Goal: Task Accomplishment & Management: Manage account settings

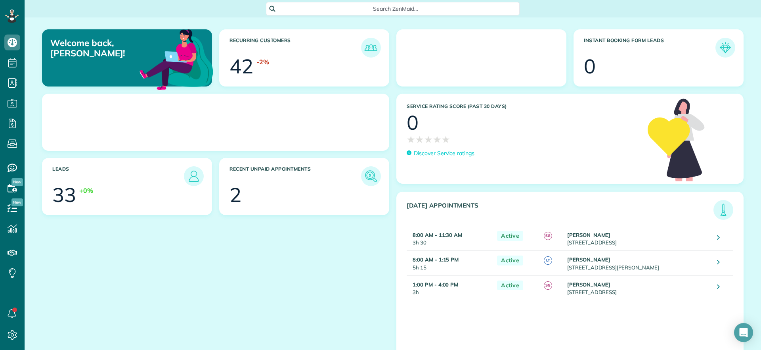
scroll to position [4, 4]
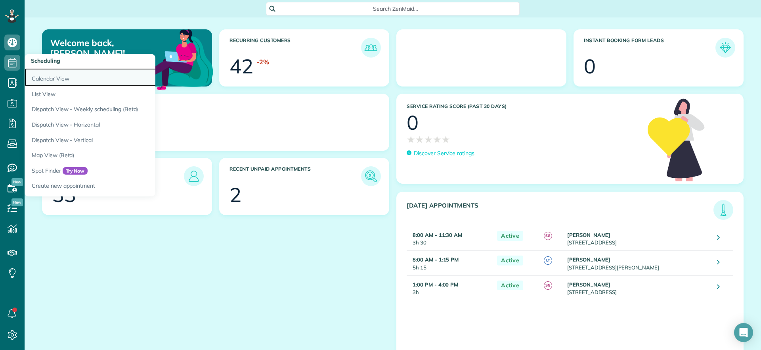
click at [50, 75] on link "Calendar View" at bounding box center [124, 77] width 198 height 18
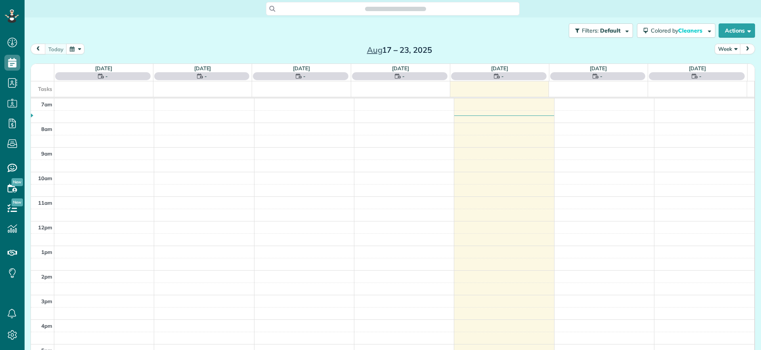
scroll to position [4, 4]
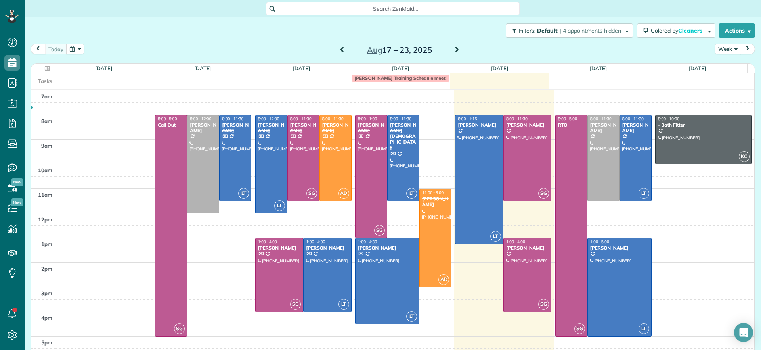
click at [452, 48] on span at bounding box center [456, 50] width 9 height 7
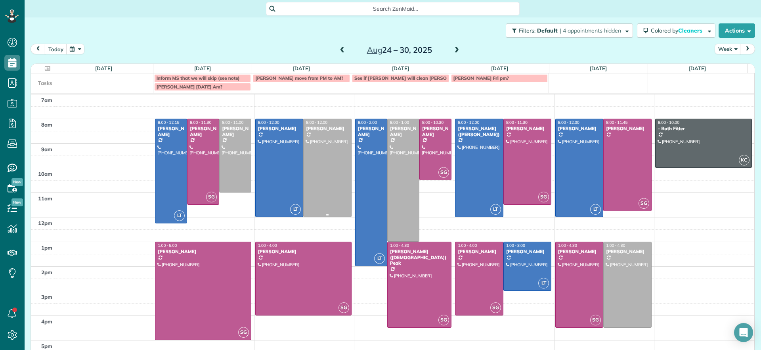
click at [327, 148] on div at bounding box center [328, 168] width 48 height 98
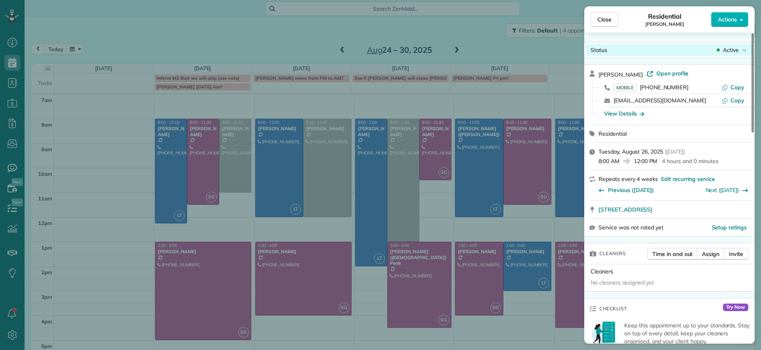
click at [744, 49] on icon at bounding box center [744, 50] width 5 height 8
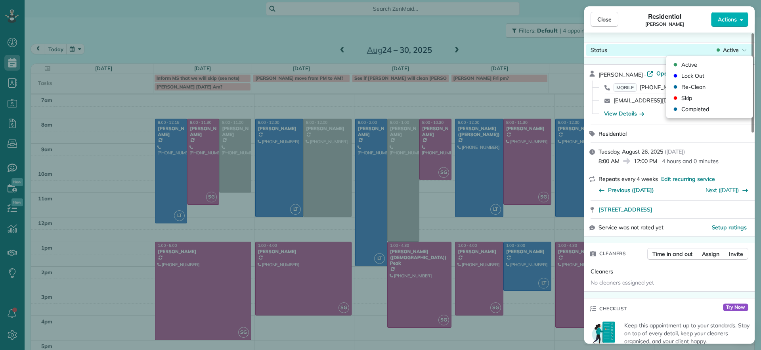
click at [744, 49] on icon at bounding box center [744, 50] width 5 height 8
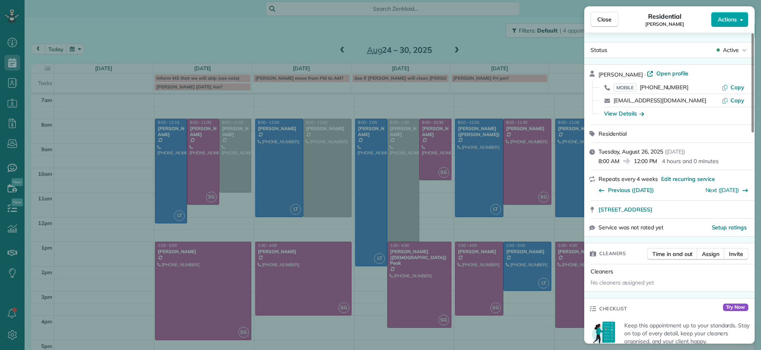
click at [735, 23] on button "Actions" at bounding box center [729, 19] width 37 height 15
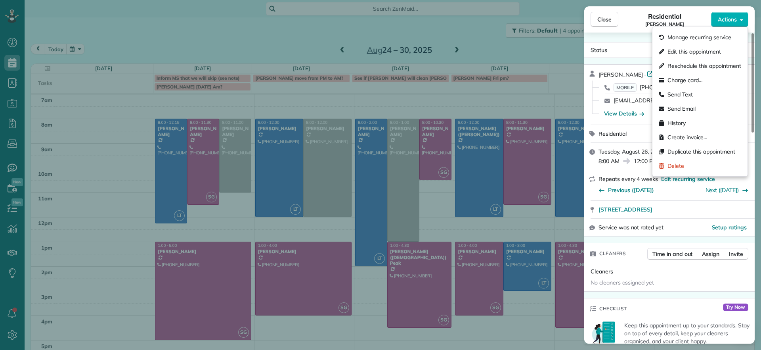
click at [509, 44] on div "Close Residential Julie Bowman Actions Status Active Julie Bowman · Open profil…" at bounding box center [380, 175] width 761 height 350
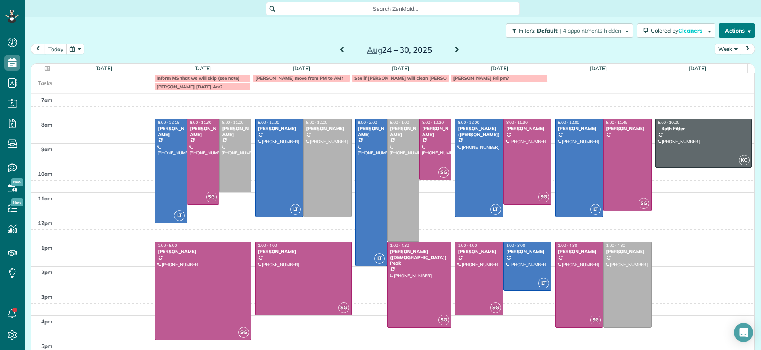
click at [734, 29] on button "Actions" at bounding box center [737, 30] width 36 height 14
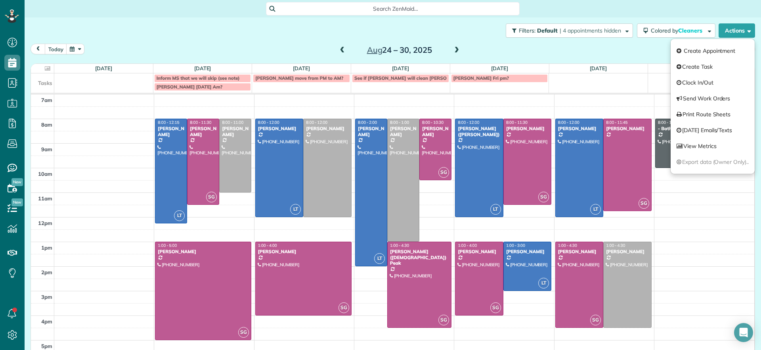
click at [454, 26] on div "Filters: Default | 4 appointments hidden Colored by Cleaners Color by Cleaner C…" at bounding box center [393, 30] width 736 height 26
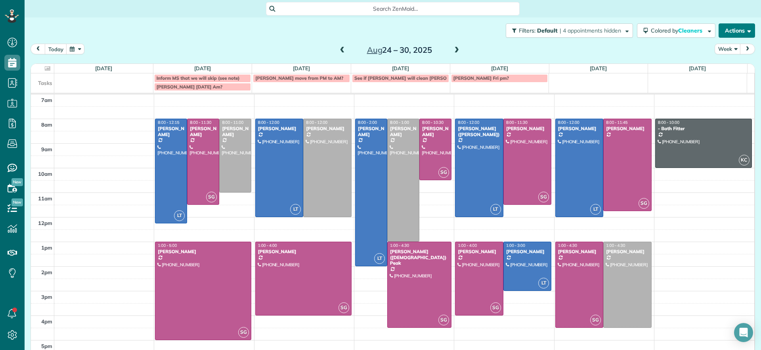
click at [733, 30] on button "Actions" at bounding box center [737, 30] width 36 height 14
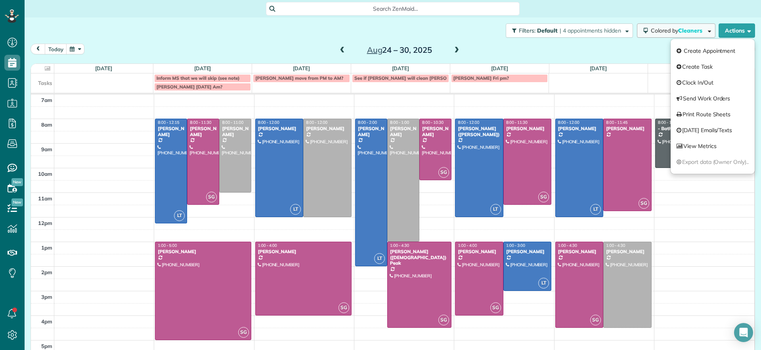
click at [703, 35] on button "Colored by Cleaners" at bounding box center [676, 30] width 78 height 14
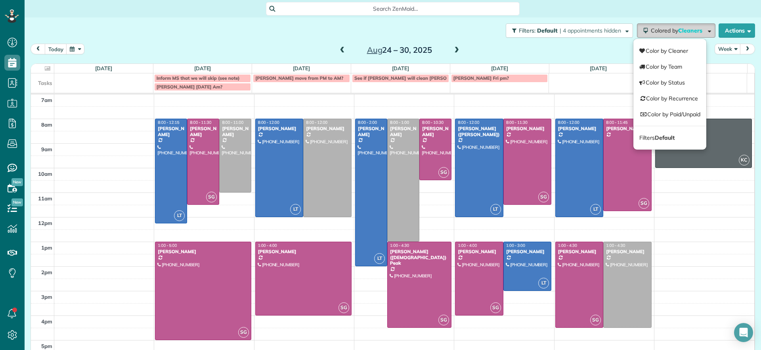
click at [703, 35] on button "Colored by Cleaners" at bounding box center [676, 30] width 78 height 14
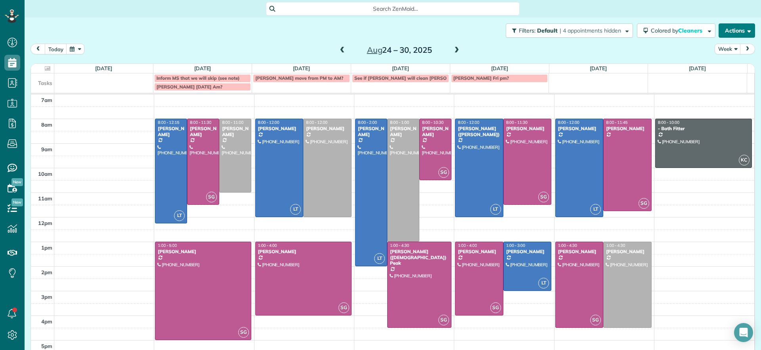
click at [734, 24] on button "Actions" at bounding box center [737, 30] width 36 height 14
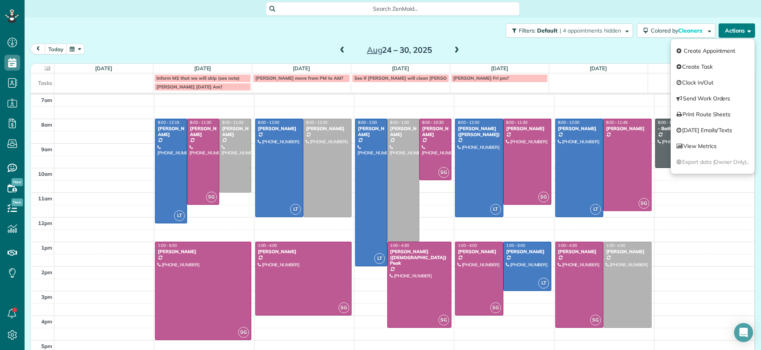
click at [736, 24] on button "Actions" at bounding box center [737, 30] width 36 height 14
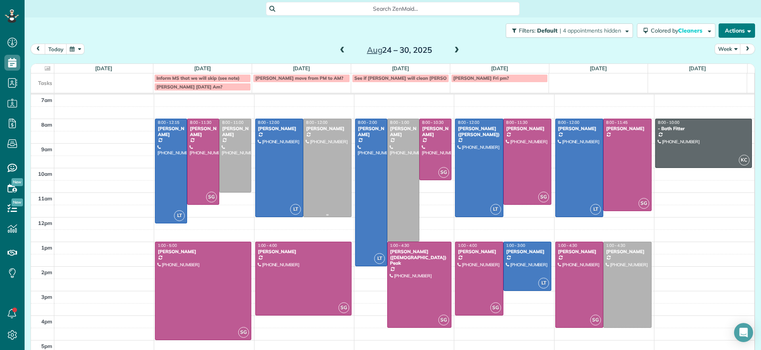
click at [304, 142] on div at bounding box center [328, 168] width 48 height 98
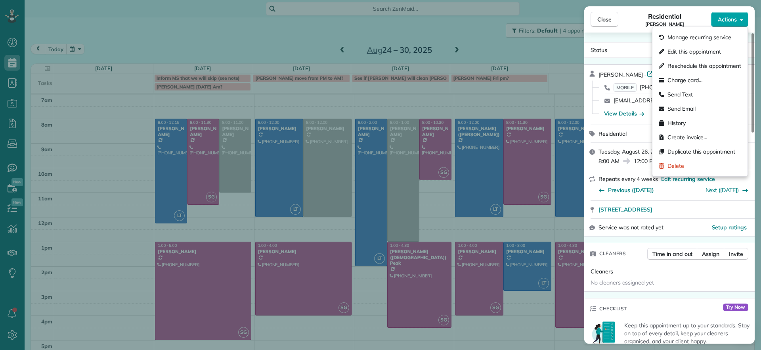
click at [736, 19] on span "Actions" at bounding box center [727, 19] width 19 height 8
click at [700, 53] on span "Edit this appointment" at bounding box center [694, 52] width 54 height 8
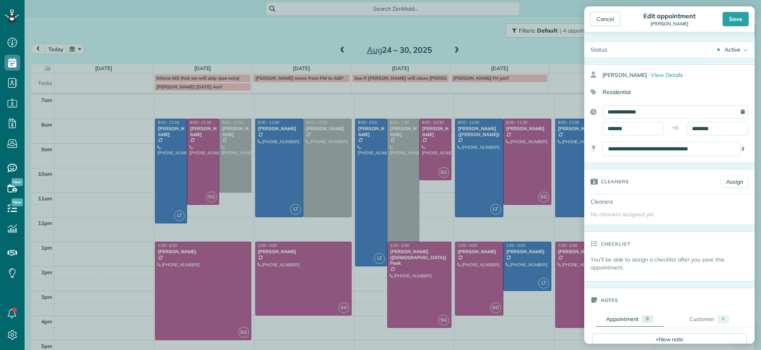
click at [734, 112] on div "**********" at bounding box center [675, 111] width 146 height 13
click at [735, 110] on div "**********" at bounding box center [675, 111] width 146 height 13
click at [701, 113] on input "**********" at bounding box center [675, 111] width 146 height 13
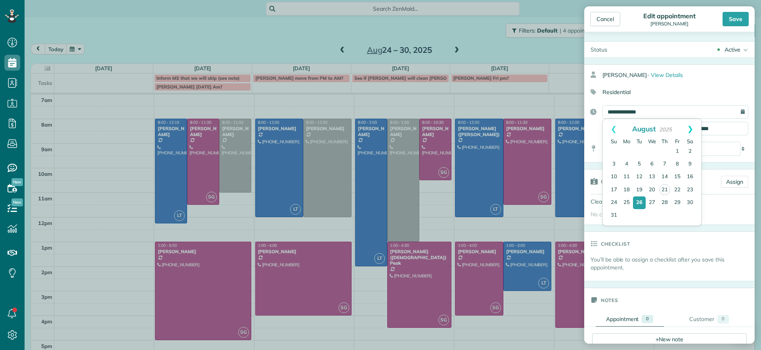
click at [689, 126] on link "Next" at bounding box center [690, 129] width 22 height 20
click at [667, 176] on link "18" at bounding box center [664, 176] width 13 height 13
type input "**********"
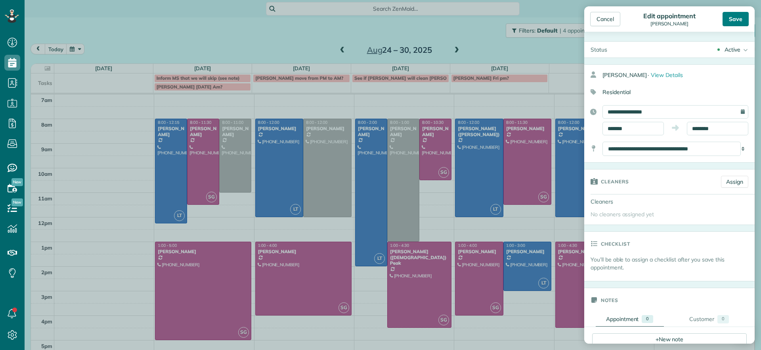
click at [740, 22] on div "Save" at bounding box center [736, 19] width 26 height 14
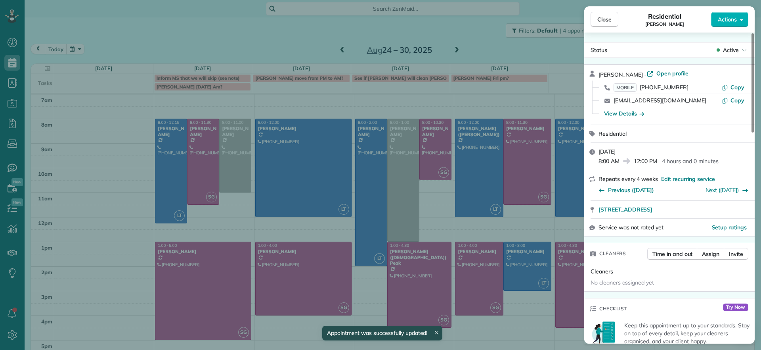
click at [347, 122] on div "Close Residential Julie Bowman Actions Status Active Julie Bowman · Open profil…" at bounding box center [380, 175] width 761 height 350
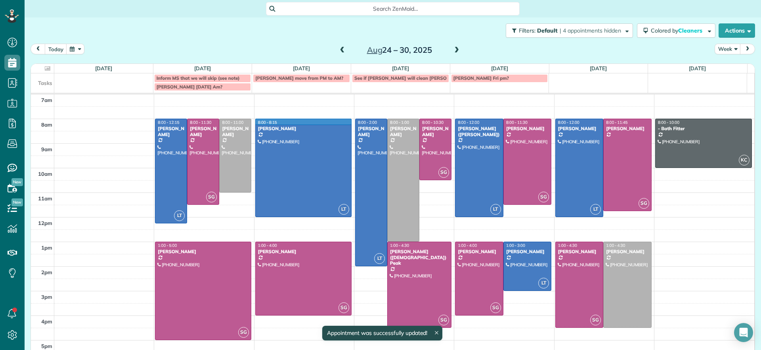
click at [346, 119] on td at bounding box center [404, 125] width 700 height 12
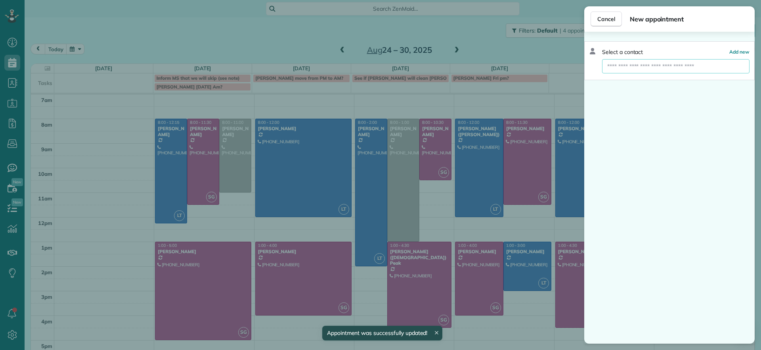
click at [615, 63] on input "text" at bounding box center [675, 66] width 147 height 14
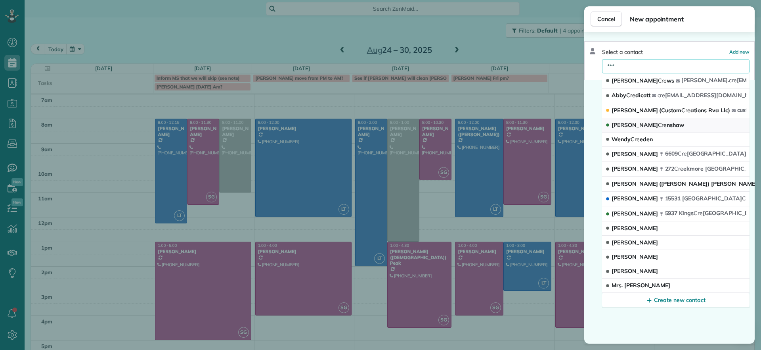
type input "***"
click at [683, 122] on button "James Cre nshaw" at bounding box center [675, 125] width 147 height 14
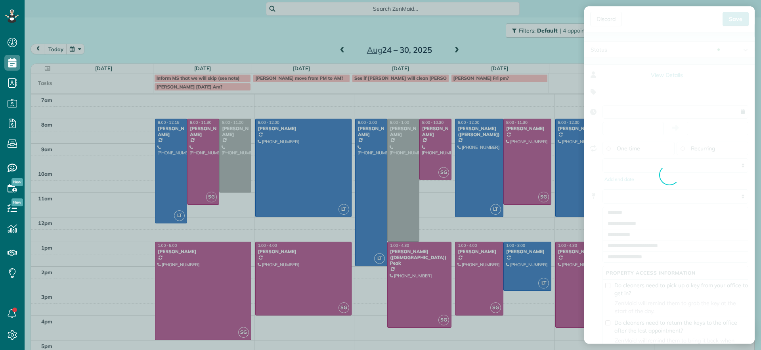
type input "**********"
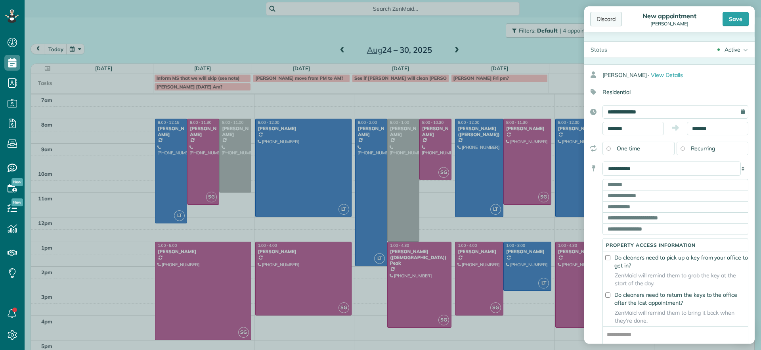
click at [602, 22] on div "Discard" at bounding box center [606, 19] width 32 height 14
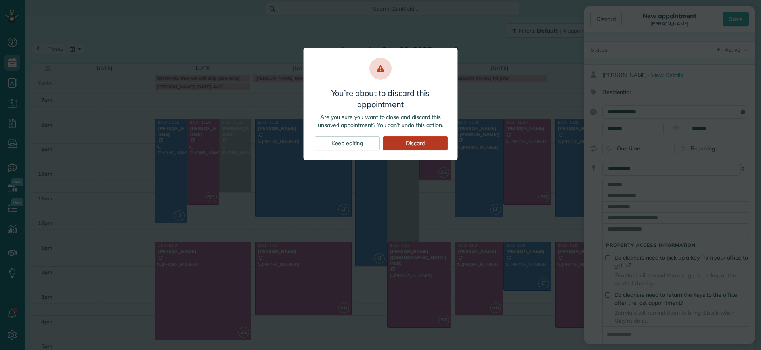
click at [396, 138] on div "Discard" at bounding box center [415, 143] width 65 height 14
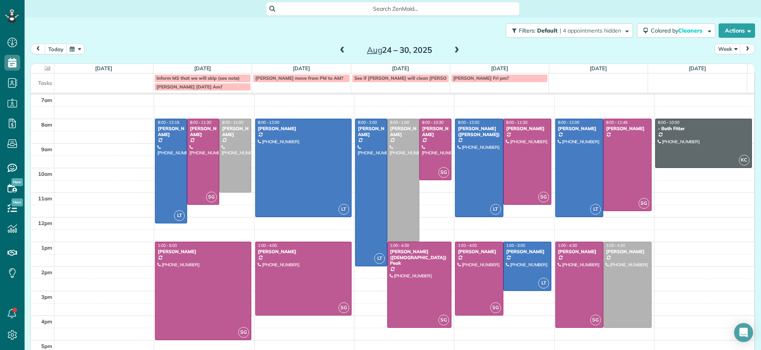
click at [341, 52] on span at bounding box center [342, 50] width 9 height 7
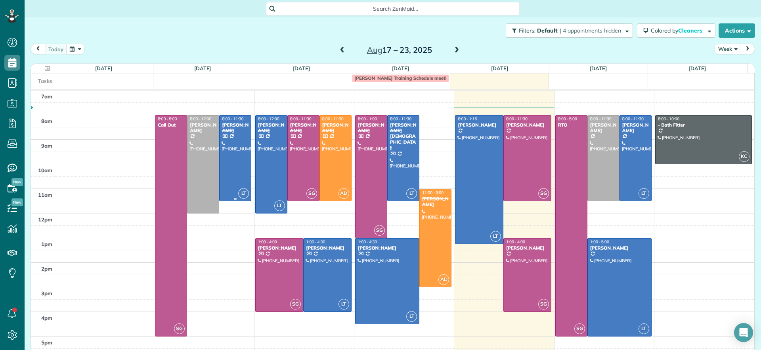
click at [231, 157] on div at bounding box center [235, 157] width 31 height 85
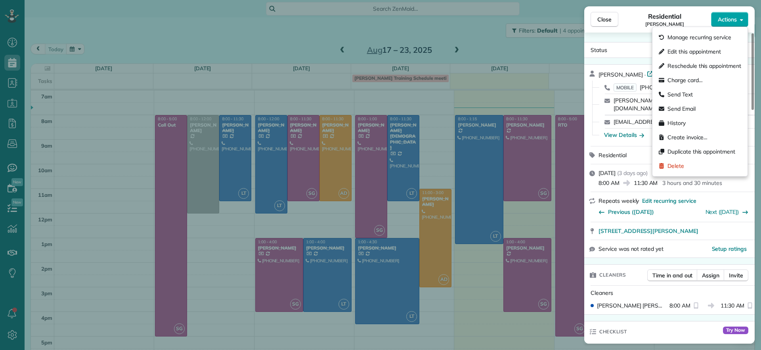
click at [734, 22] on span "Actions" at bounding box center [727, 19] width 19 height 8
click at [719, 154] on span "Duplicate this appointment" at bounding box center [701, 151] width 68 height 8
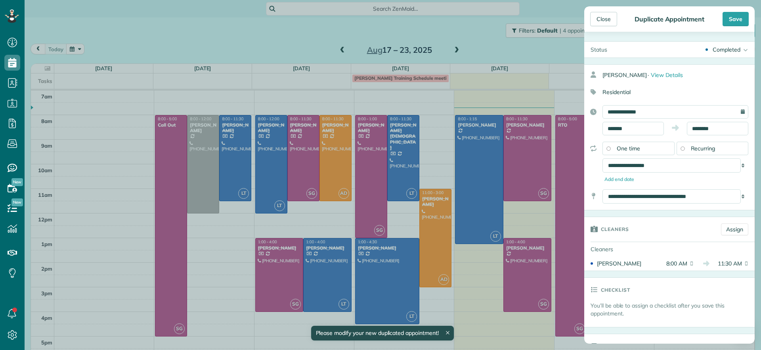
click at [619, 147] on span "One time" at bounding box center [628, 148] width 23 height 7
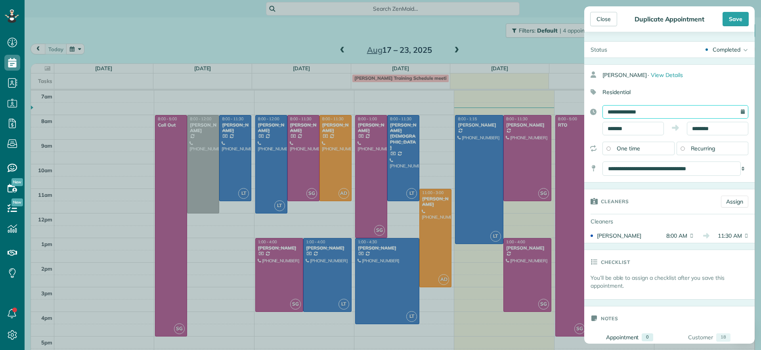
click at [732, 109] on input "**********" at bounding box center [675, 111] width 146 height 13
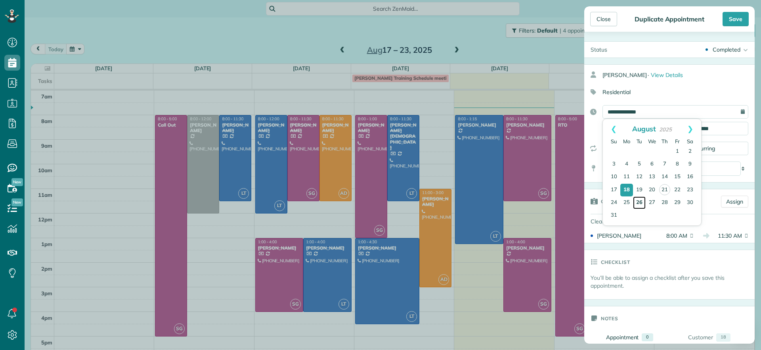
click at [641, 200] on link "26" at bounding box center [639, 202] width 13 height 13
type input "**********"
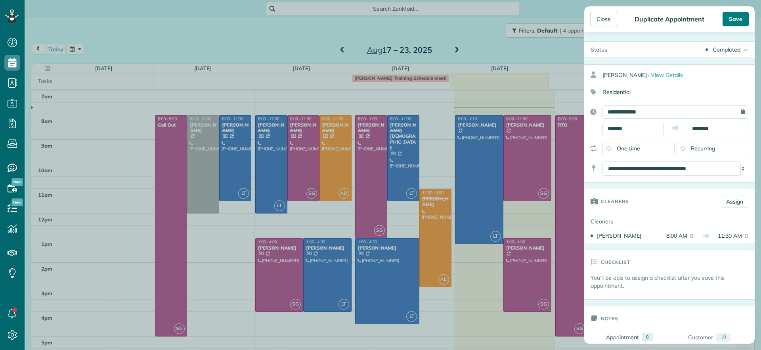
click at [736, 21] on div "Save" at bounding box center [736, 19] width 26 height 14
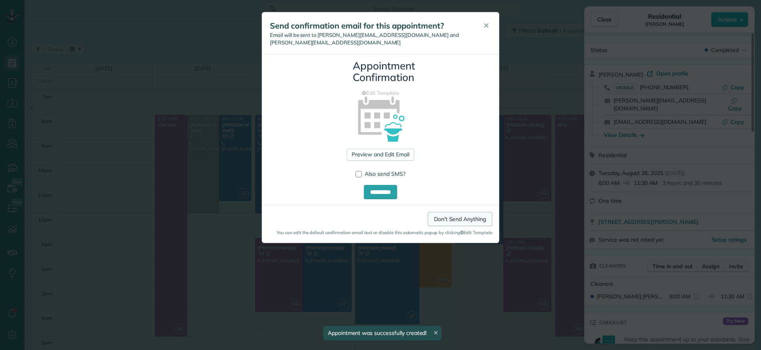
click at [457, 215] on link "Don't Send Anything" at bounding box center [460, 219] width 65 height 14
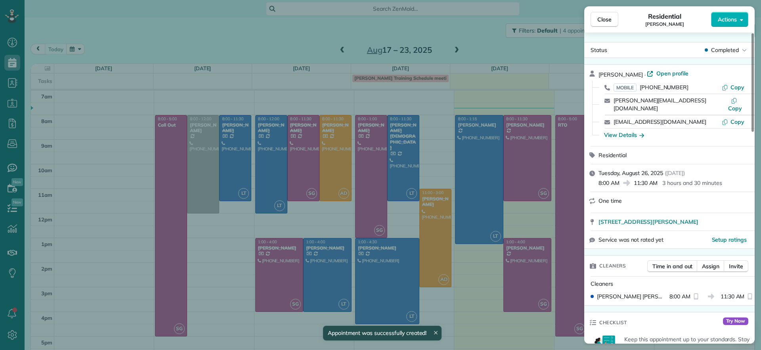
click at [450, 52] on div "Close Residential James Crenshaw Actions Status Completed James Crenshaw · Open…" at bounding box center [380, 175] width 761 height 350
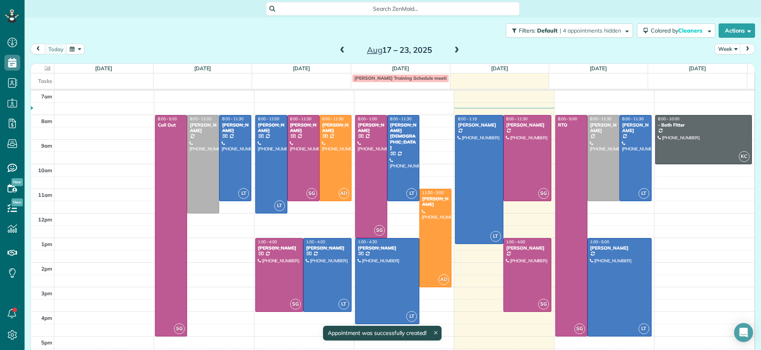
click at [453, 50] on span at bounding box center [456, 50] width 9 height 7
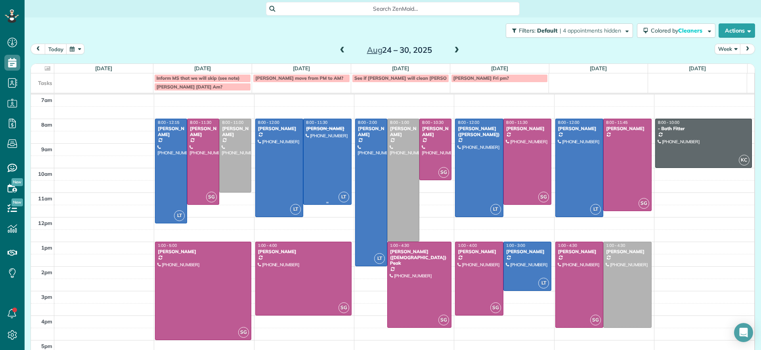
click at [336, 169] on div at bounding box center [328, 161] width 48 height 85
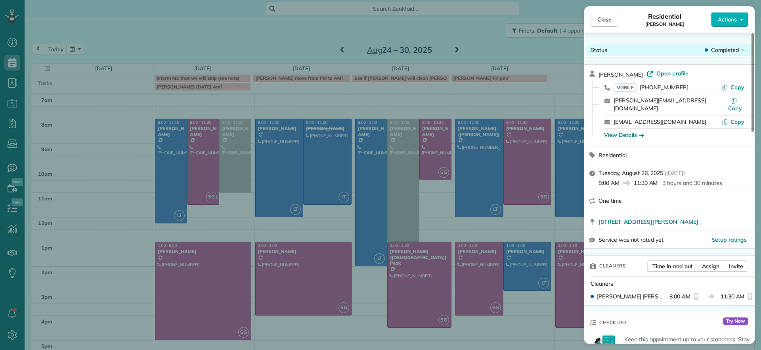
click at [745, 50] on icon at bounding box center [744, 50] width 5 height 8
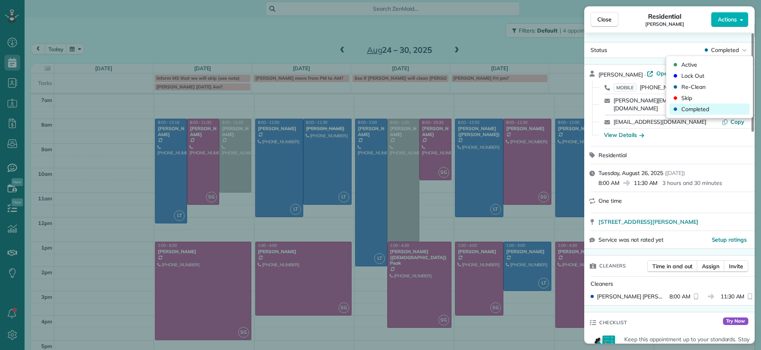
click at [708, 107] on span "Completed" at bounding box center [695, 109] width 28 height 8
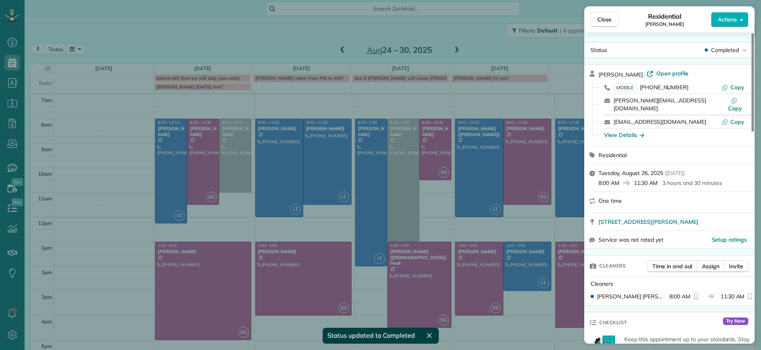
click at [377, 33] on div "Close Residential James Crenshaw Actions Status Completed James Crenshaw · Open…" at bounding box center [380, 175] width 761 height 350
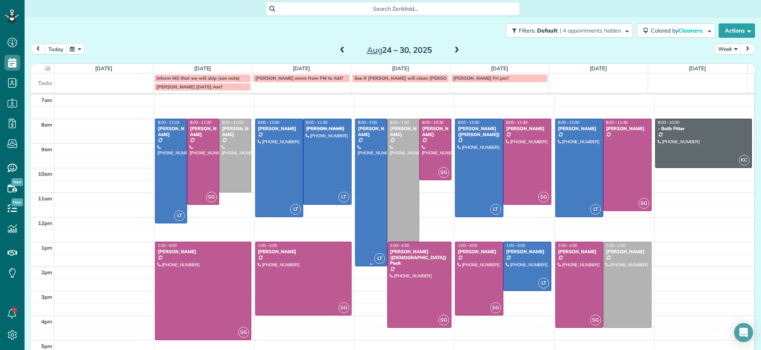
click at [335, 158] on div at bounding box center [328, 161] width 48 height 85
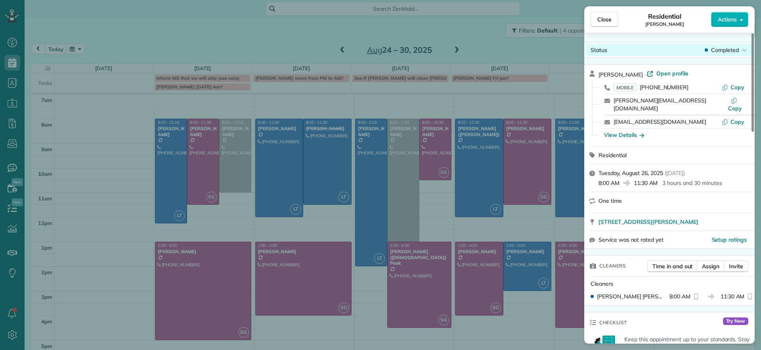
click at [735, 50] on span "Completed" at bounding box center [725, 50] width 28 height 8
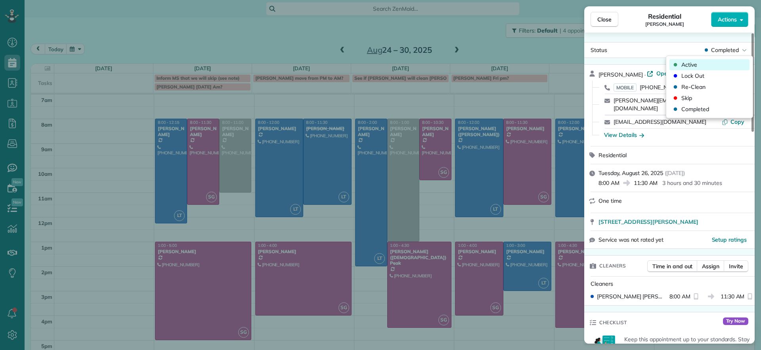
click at [721, 59] on div "Active" at bounding box center [709, 64] width 80 height 11
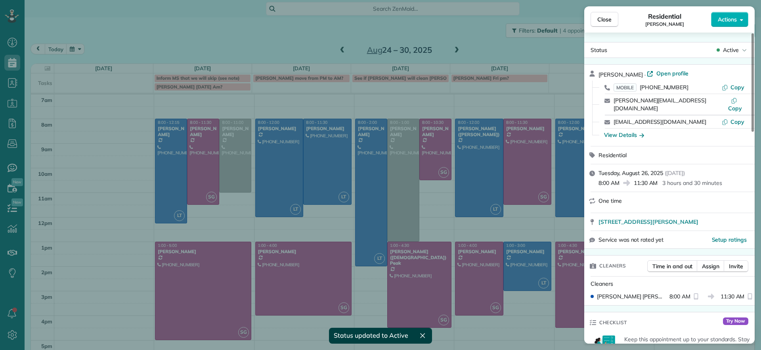
click at [315, 47] on div "Close Residential James Crenshaw Actions Status Active James Crenshaw · Open pr…" at bounding box center [380, 175] width 761 height 350
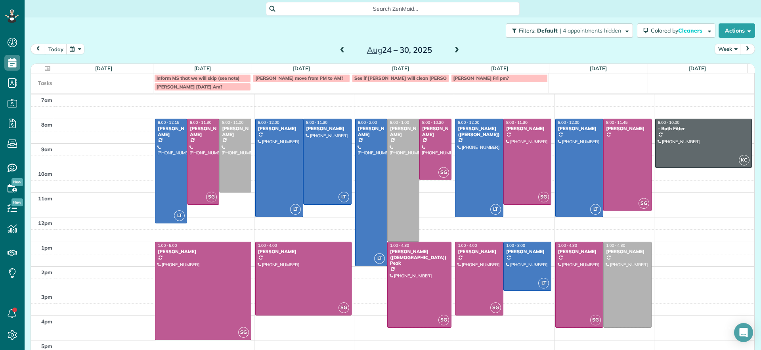
click at [337, 166] on div at bounding box center [328, 161] width 48 height 85
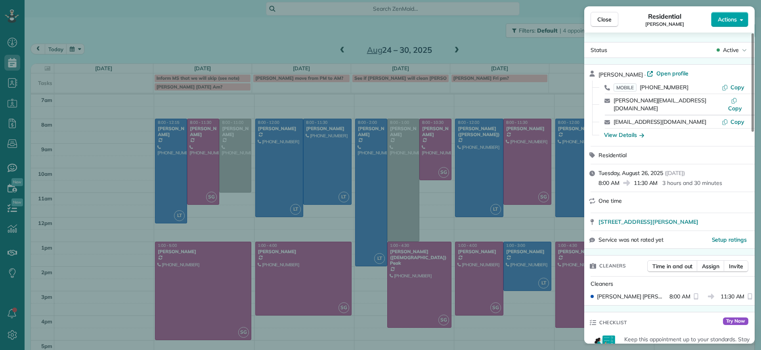
click at [740, 23] on button "Actions" at bounding box center [729, 19] width 37 height 15
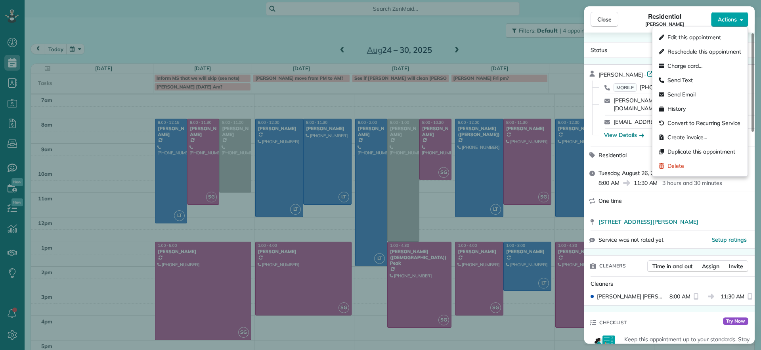
click at [738, 23] on button "Actions" at bounding box center [729, 19] width 37 height 15
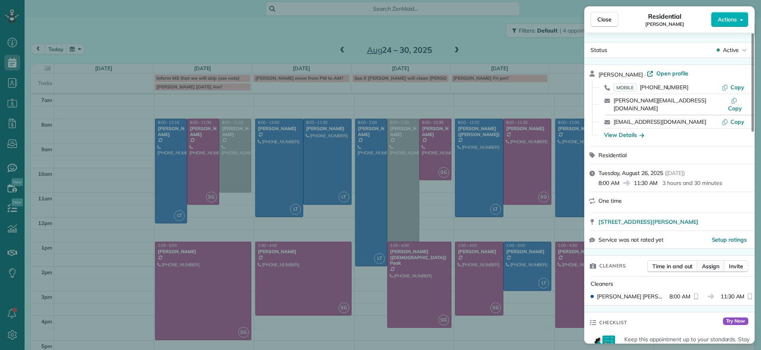
click at [708, 262] on span "Assign" at bounding box center [710, 266] width 17 height 8
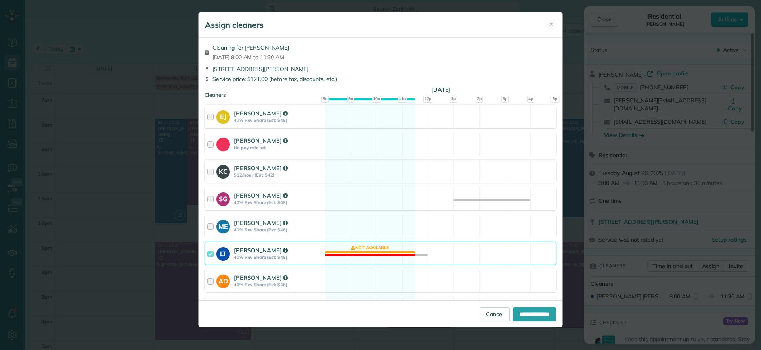
click at [373, 254] on div "LT Laura Thaller 40% Rev Share (Est: $48) Not available" at bounding box center [381, 252] width 352 height 23
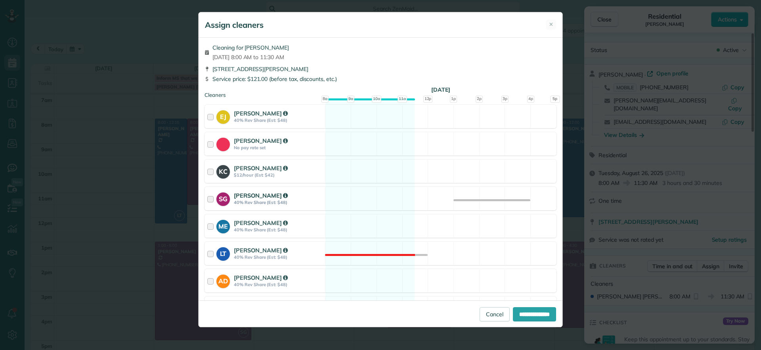
click at [369, 202] on div "SG Sophie Gibbs 40% Rev Share (Est: $48) Available" at bounding box center [381, 198] width 352 height 23
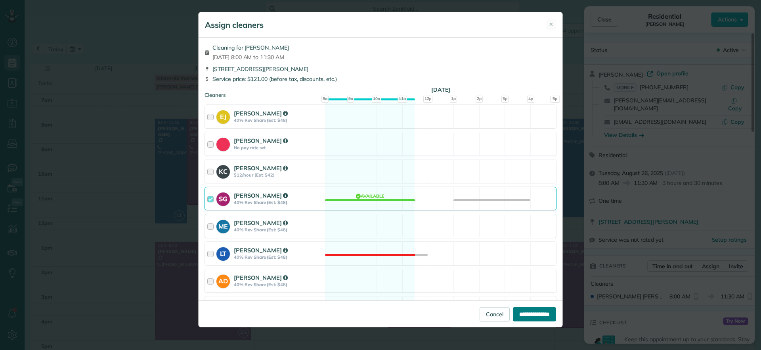
click at [535, 315] on input "**********" at bounding box center [534, 314] width 43 height 14
type input "**********"
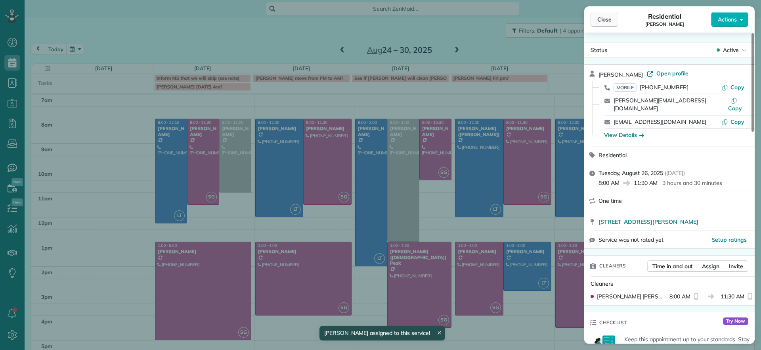
click at [616, 17] on button "Close" at bounding box center [605, 19] width 28 height 15
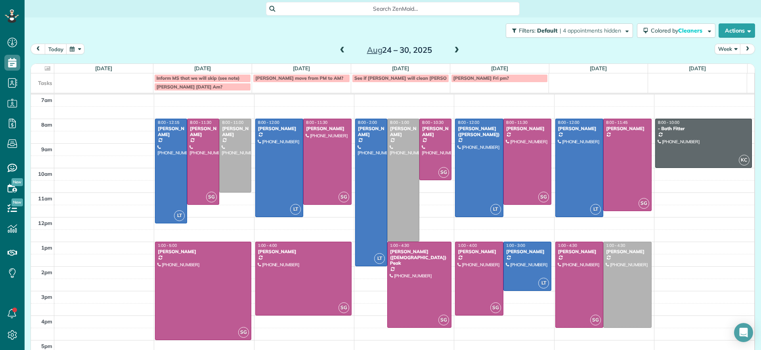
click at [338, 53] on span at bounding box center [342, 50] width 9 height 7
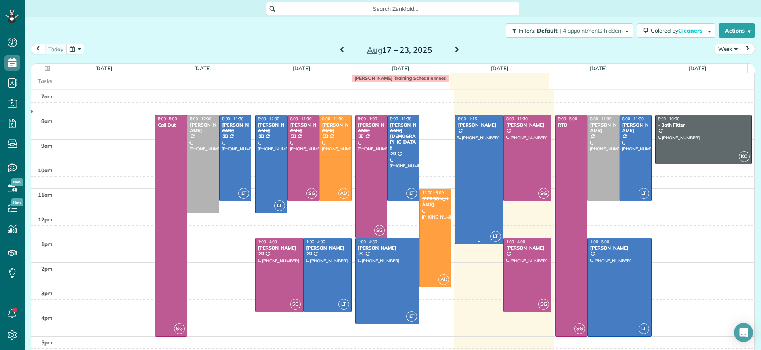
click at [470, 151] on div at bounding box center [479, 179] width 48 height 128
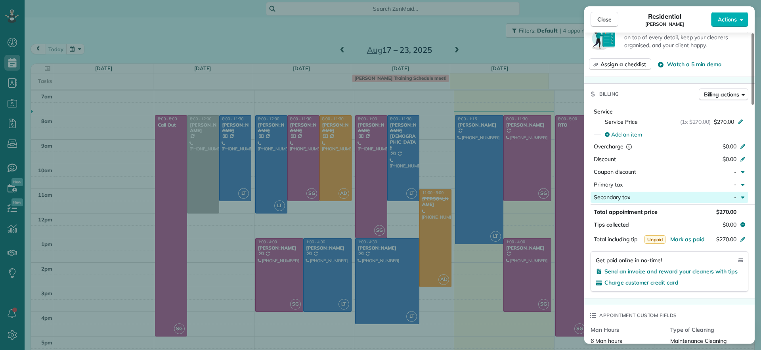
scroll to position [295, 0]
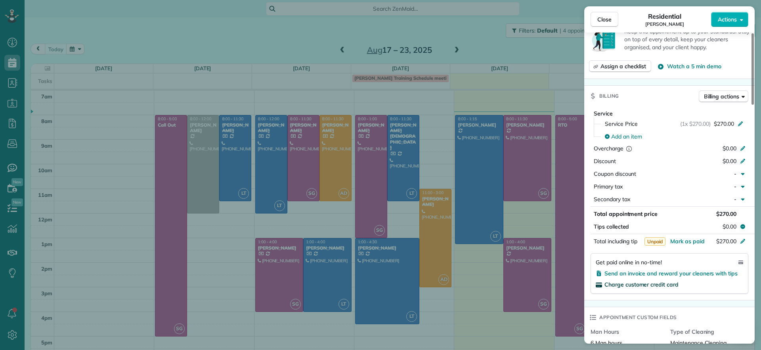
click at [638, 282] on span "Charge customer credit card" at bounding box center [641, 284] width 74 height 7
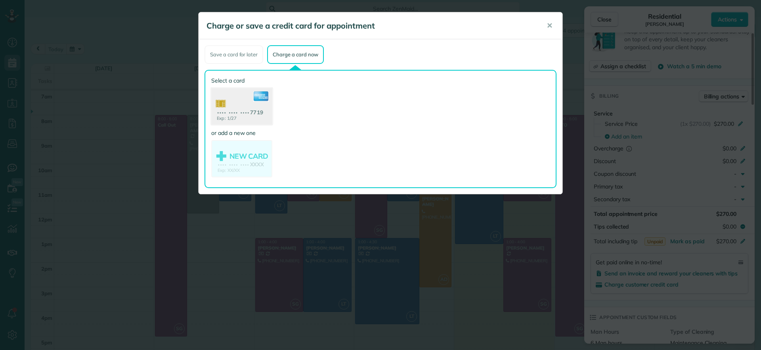
click at [245, 117] on use at bounding box center [241, 107] width 61 height 38
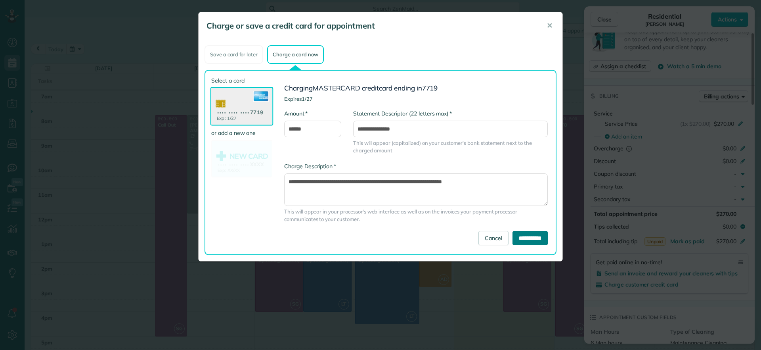
click at [525, 237] on input "**********" at bounding box center [530, 238] width 35 height 14
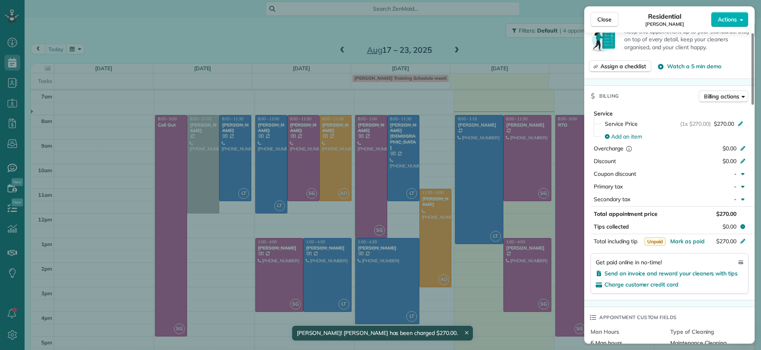
click at [516, 159] on div "Close Residential Jennifer Hunte Actions Status Active Jennifer Hunte · Open pr…" at bounding box center [380, 175] width 761 height 350
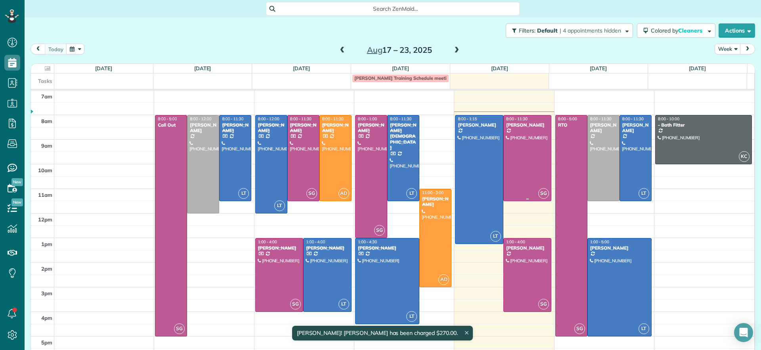
click at [516, 159] on div at bounding box center [528, 157] width 48 height 85
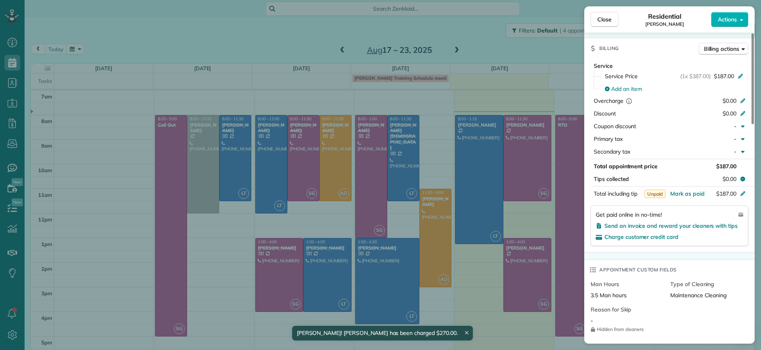
scroll to position [349, 0]
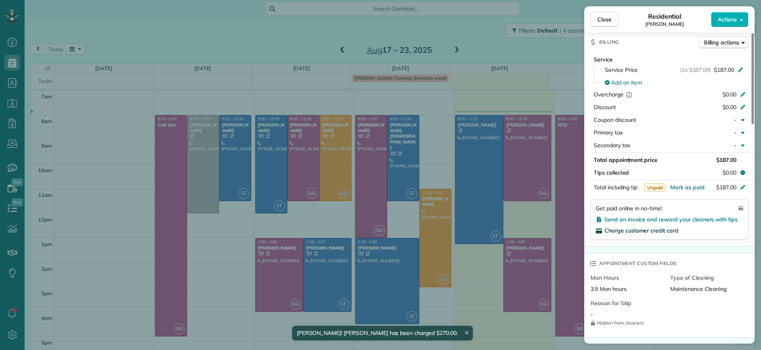
click at [639, 227] on span "Charge customer credit card" at bounding box center [641, 230] width 74 height 7
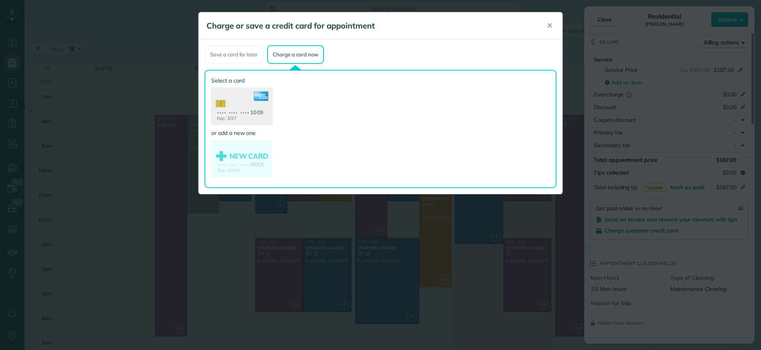
click at [238, 99] on use at bounding box center [241, 107] width 61 height 38
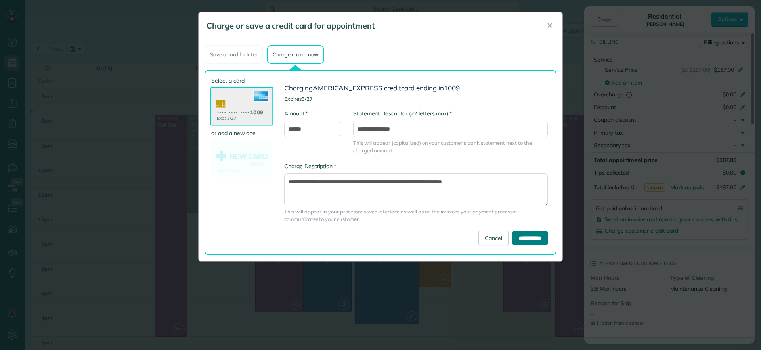
click at [513, 238] on input "**********" at bounding box center [530, 238] width 35 height 14
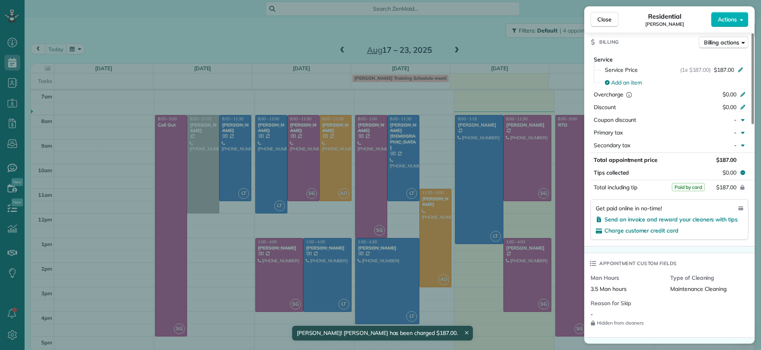
click at [468, 49] on div "Close Residential Madeline Brown Actions Status Active Madeline Brown · Open pr…" at bounding box center [380, 175] width 761 height 350
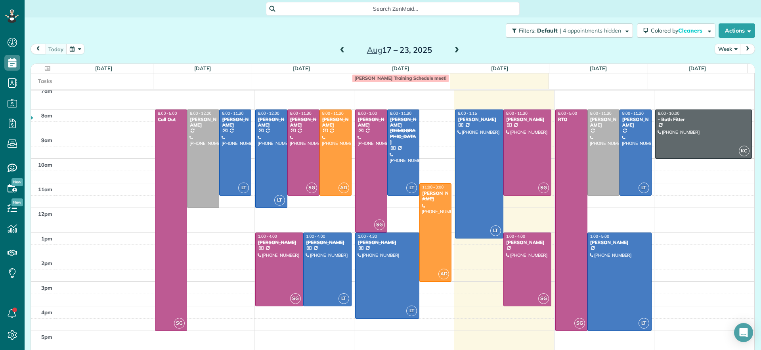
scroll to position [8, 0]
